Goal: Navigation & Orientation: Find specific page/section

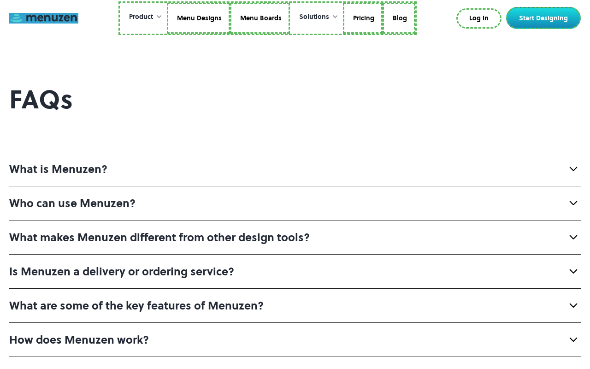
click at [44, 18] on link at bounding box center [43, 18] width 69 height 11
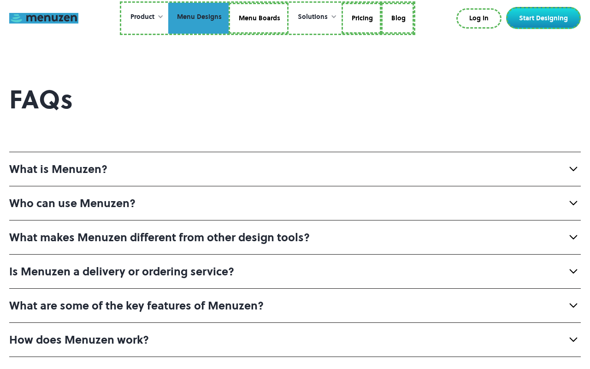
click at [199, 18] on link "Menu Designs" at bounding box center [198, 18] width 60 height 31
click at [258, 18] on link "Menu Boards" at bounding box center [259, 18] width 60 height 31
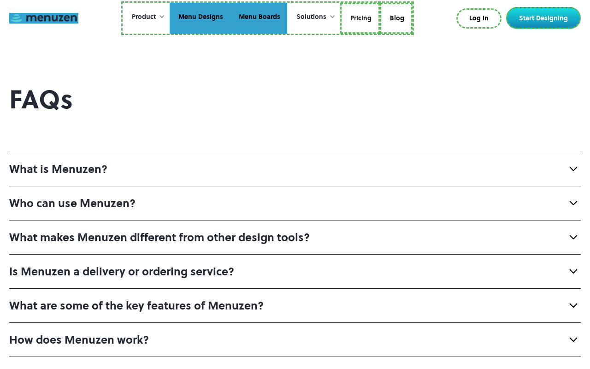
click at [359, 18] on link "Pricing" at bounding box center [360, 18] width 40 height 31
click at [394, 17] on link "Blog" at bounding box center [394, 18] width 33 height 31
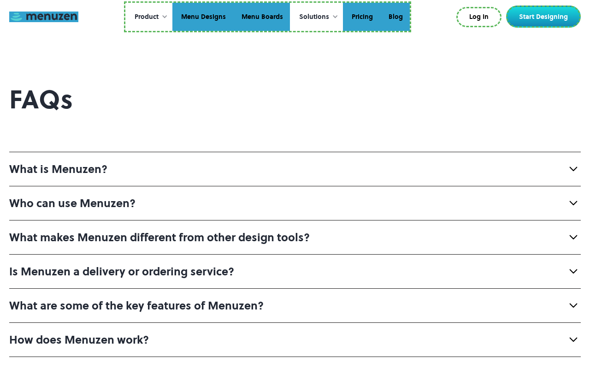
click at [481, 17] on link "Log In" at bounding box center [478, 17] width 45 height 20
click at [545, 17] on link "Start Designing" at bounding box center [543, 17] width 75 height 22
